Goal: Task Accomplishment & Management: Manage account settings

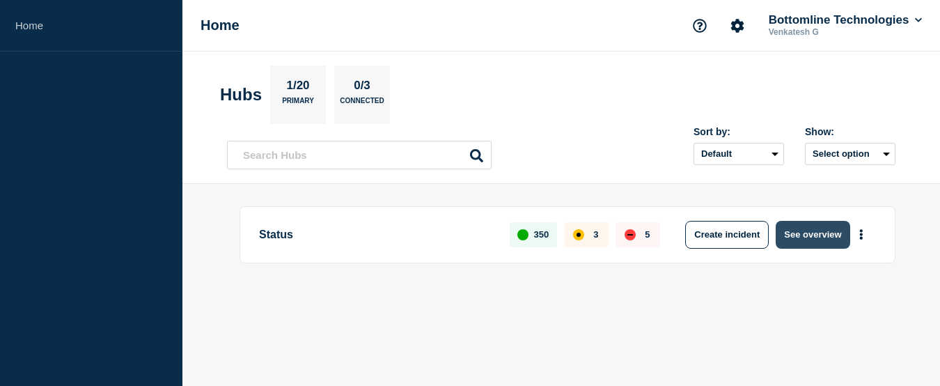
click at [818, 236] on button "See overview" at bounding box center [813, 235] width 74 height 28
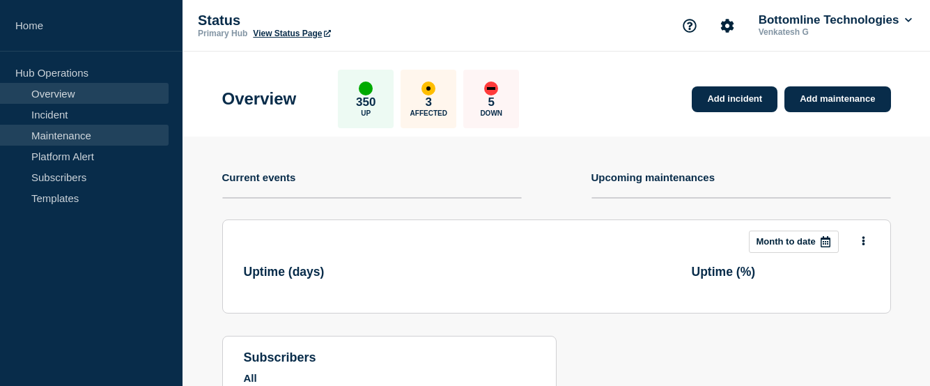
click at [60, 125] on link "Maintenance" at bounding box center [84, 135] width 169 height 21
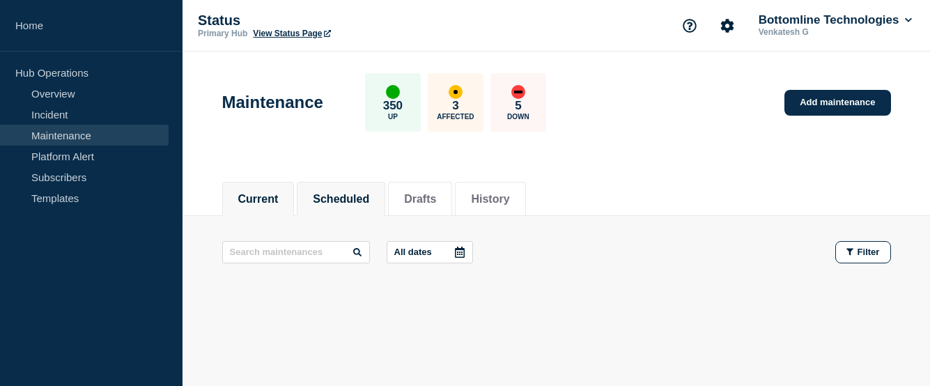
click at [338, 201] on button "Scheduled" at bounding box center [341, 199] width 56 height 13
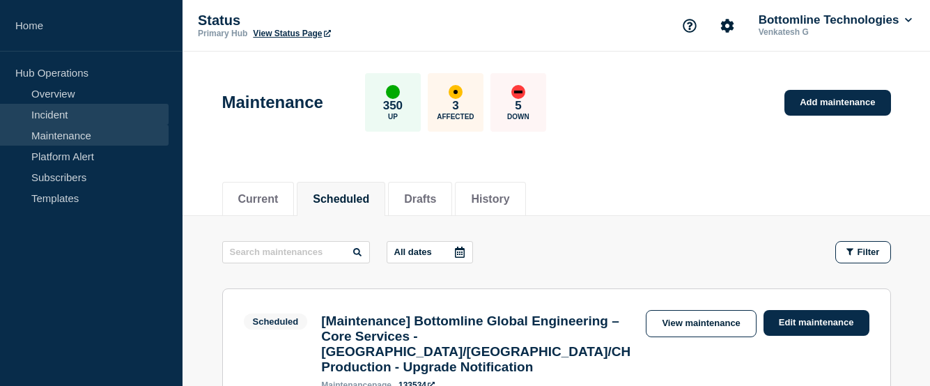
click at [61, 114] on link "Incident" at bounding box center [84, 114] width 169 height 21
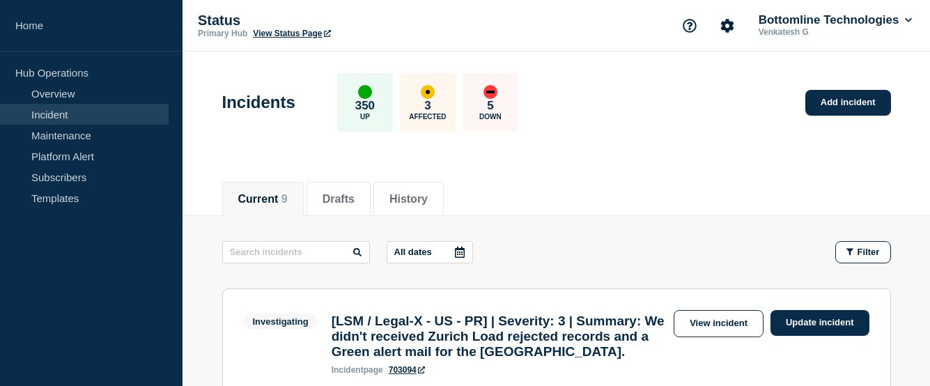
scroll to position [209, 0]
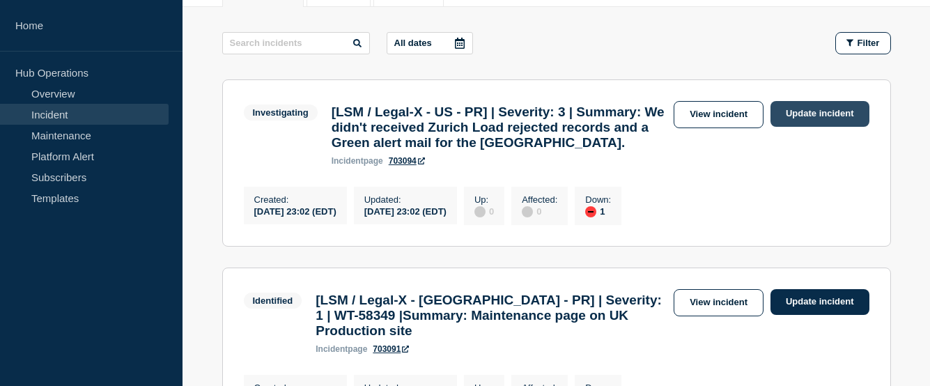
click at [808, 117] on link "Update incident" at bounding box center [819, 114] width 99 height 26
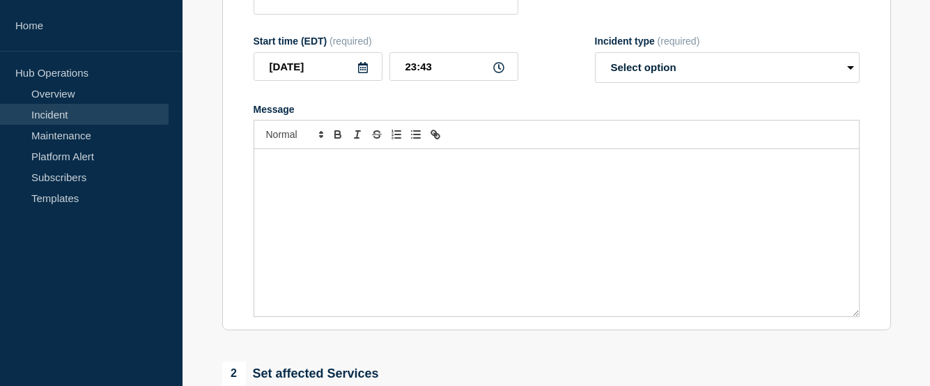
type input "[LSM / Legal-X - US - PR] | Severity: 3 | Summary: We didn't received Zurich Lo…"
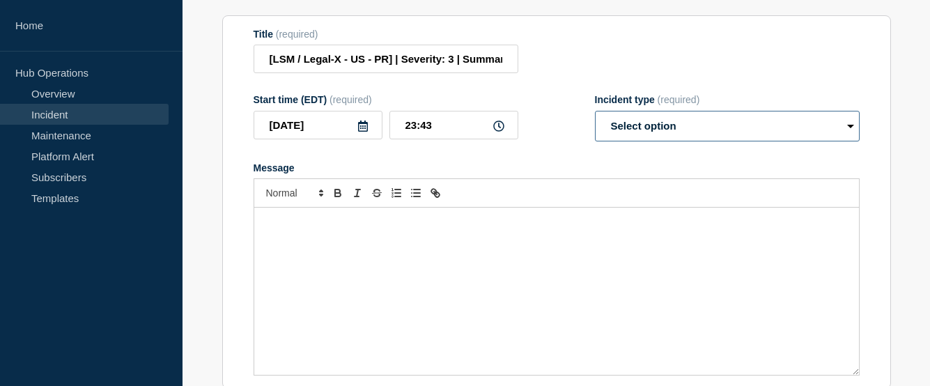
click at [682, 135] on select "Select option Investigating Identified Monitoring Resolved" at bounding box center [727, 126] width 265 height 31
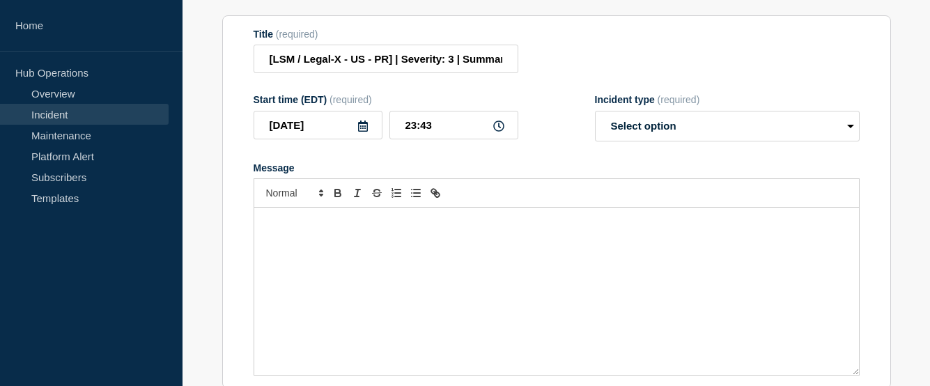
click at [416, 252] on div "Message" at bounding box center [556, 291] width 605 height 167
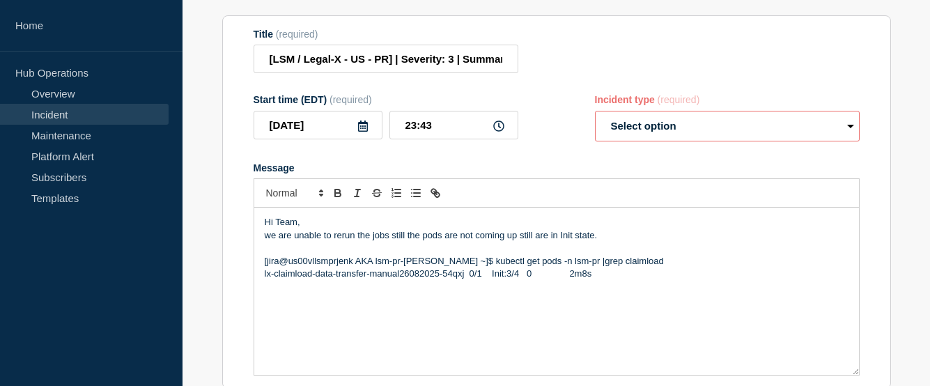
click at [655, 141] on select "Select option Investigating Identified Monitoring Resolved" at bounding box center [727, 126] width 265 height 31
select select "investigating"
click at [595, 124] on select "Select option Investigating Identified Monitoring Resolved" at bounding box center [727, 126] width 265 height 31
click at [609, 280] on p "lx-claimload-data-transfer-manual26082025-54qxj 0/1 Init:3/4 0 2m8s" at bounding box center [557, 273] width 584 height 13
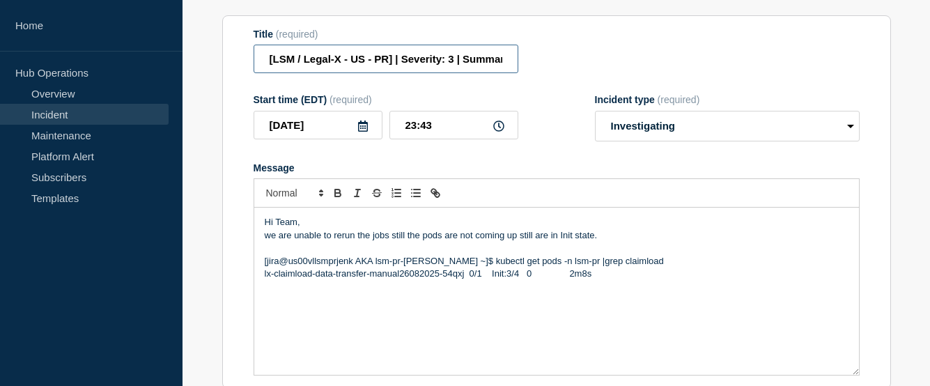
click at [421, 72] on input "[LSM / Legal-X - US - PR] | Severity: 3 | Summary: We didn't received Zurich Lo…" at bounding box center [386, 59] width 265 height 29
click at [422, 73] on input "[LSM / Legal-X - US - PR] | Severity: 3 | Summary: We didn't received Zurich Lo…" at bounding box center [386, 59] width 265 height 29
click at [423, 73] on input "[LSM / Legal-X - US - PR] | Severity: 3 | Summary: We didn't received Zurich Lo…" at bounding box center [386, 59] width 265 height 29
drag, startPoint x: 453, startPoint y: 76, endPoint x: 403, endPoint y: 72, distance: 50.3
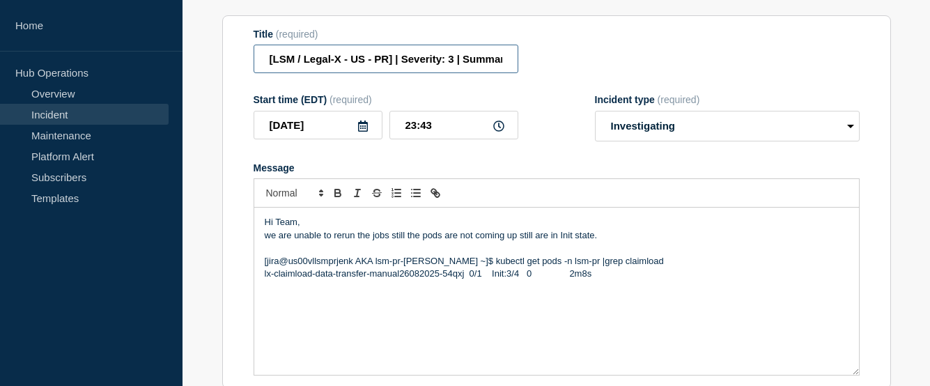
click at [403, 72] on input "[LSM / Legal-X - US - PR] | Severity: 3 | Summary: We didn't received Zurich Lo…" at bounding box center [386, 59] width 265 height 29
click at [620, 280] on p "lx-claimload-data-transfer-manual26082025-54qxj 0/1 Init:3/4 0 2m8s" at bounding box center [557, 273] width 584 height 13
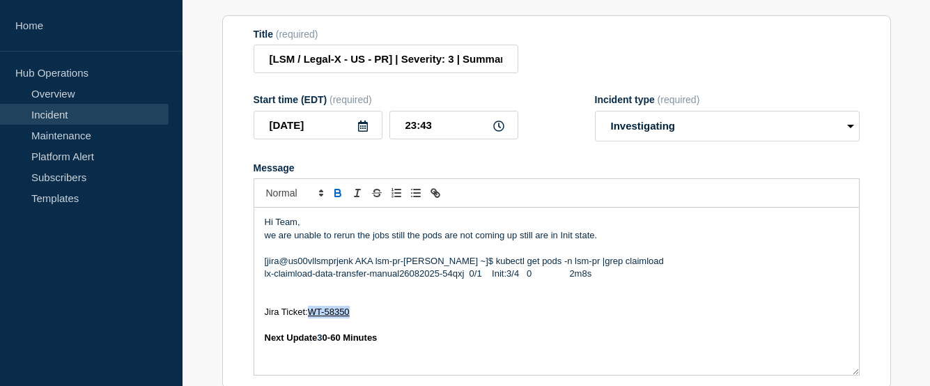
drag, startPoint x: 353, startPoint y: 325, endPoint x: 309, endPoint y: 324, distance: 44.6
click at [309, 318] on p "Jira Ticket: WT-58350" at bounding box center [557, 312] width 584 height 13
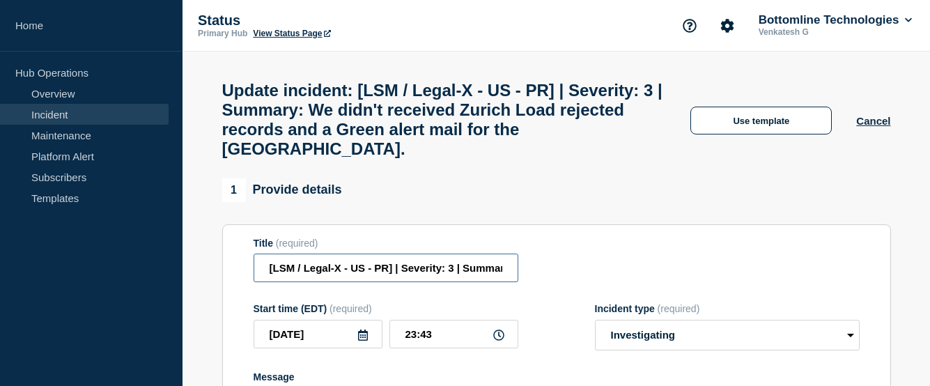
click at [461, 282] on input "[LSM / Legal-X - US - PR] | Severity: 3 | Summary: We didn't received Zurich Lo…" at bounding box center [386, 268] width 265 height 29
paste input "WT-58350."
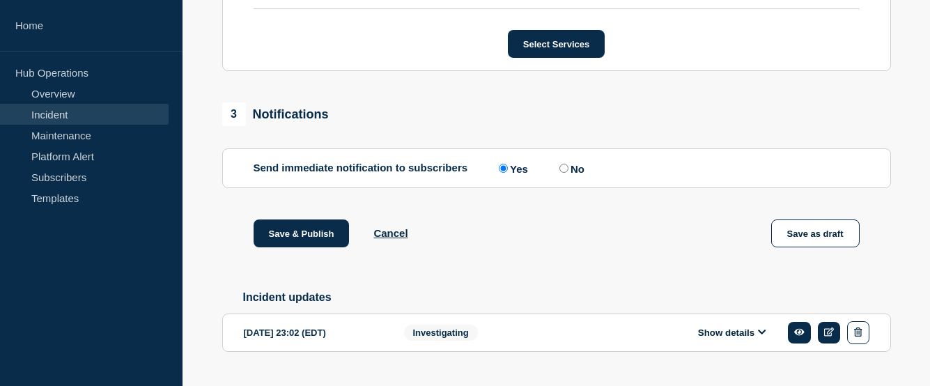
scroll to position [814, 0]
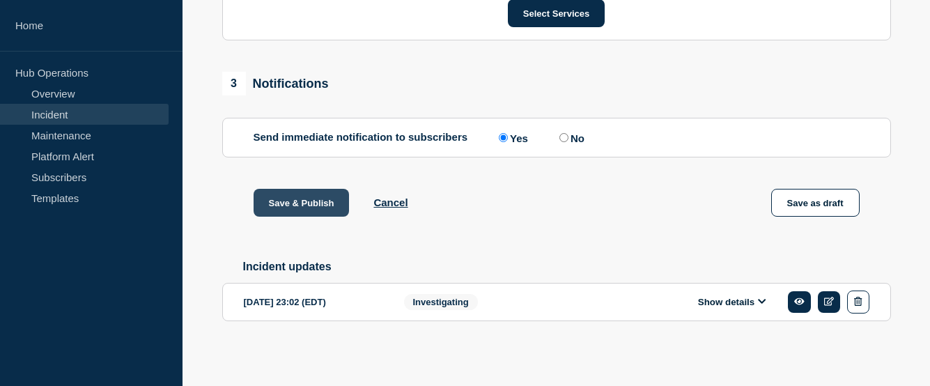
type input "[LSM / Legal-X - US - PR] | Severity: 3 | WT-58350| Summary: We didn't received…"
click at [310, 202] on button "Save & Publish" at bounding box center [302, 203] width 96 height 28
